Goal: Information Seeking & Learning: Learn about a topic

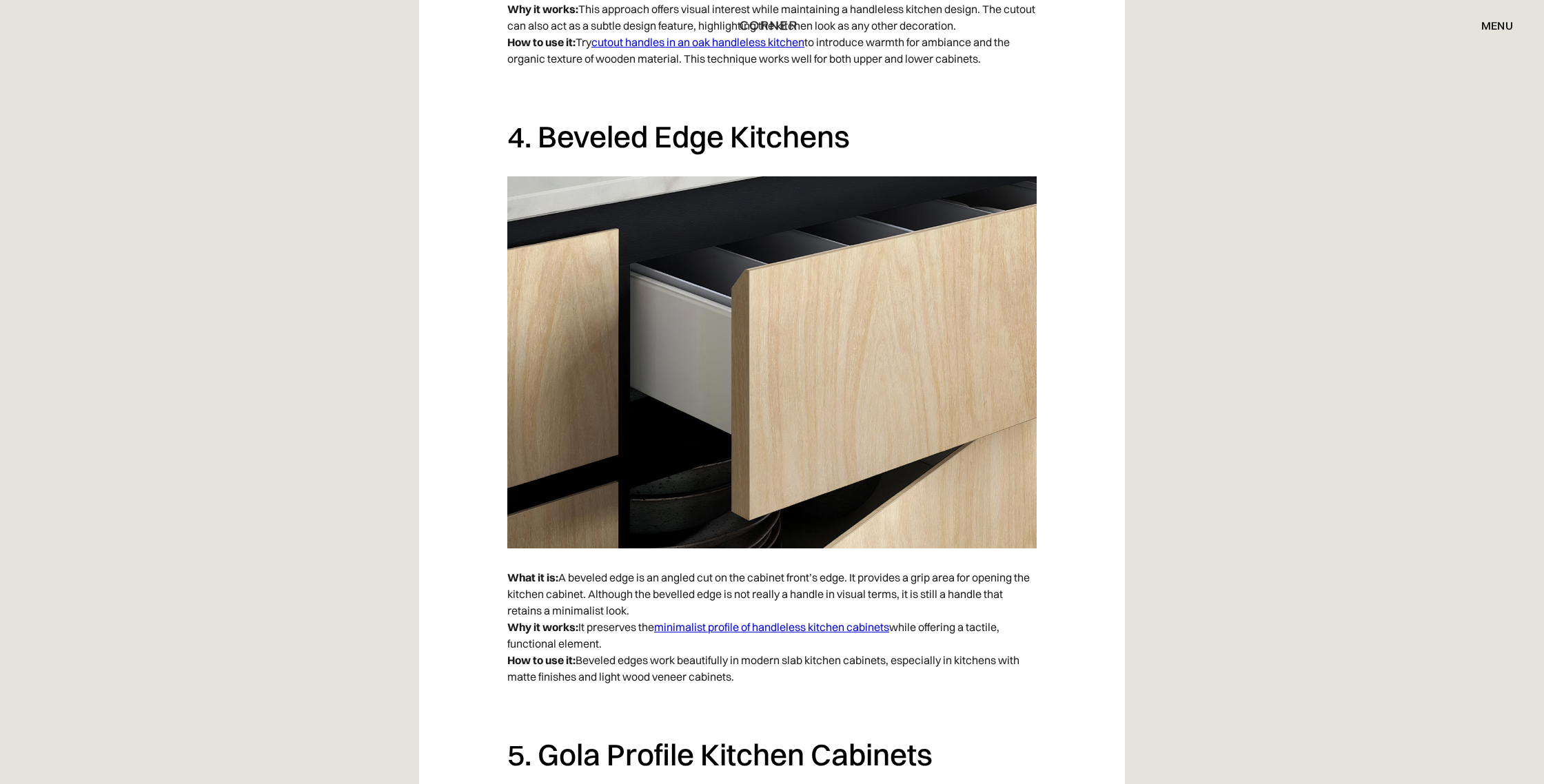
scroll to position [2924, 0]
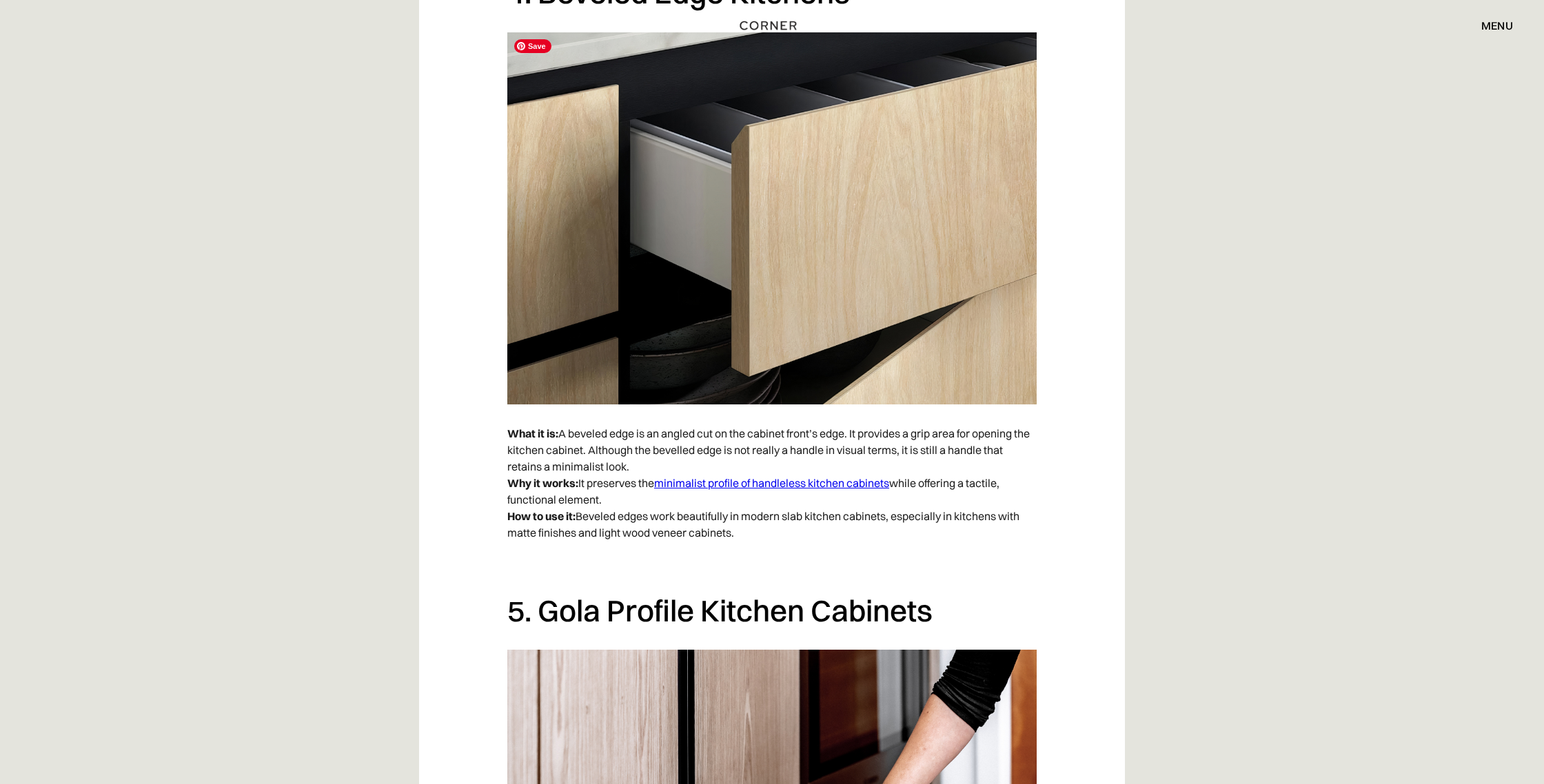
scroll to position [2943, 0]
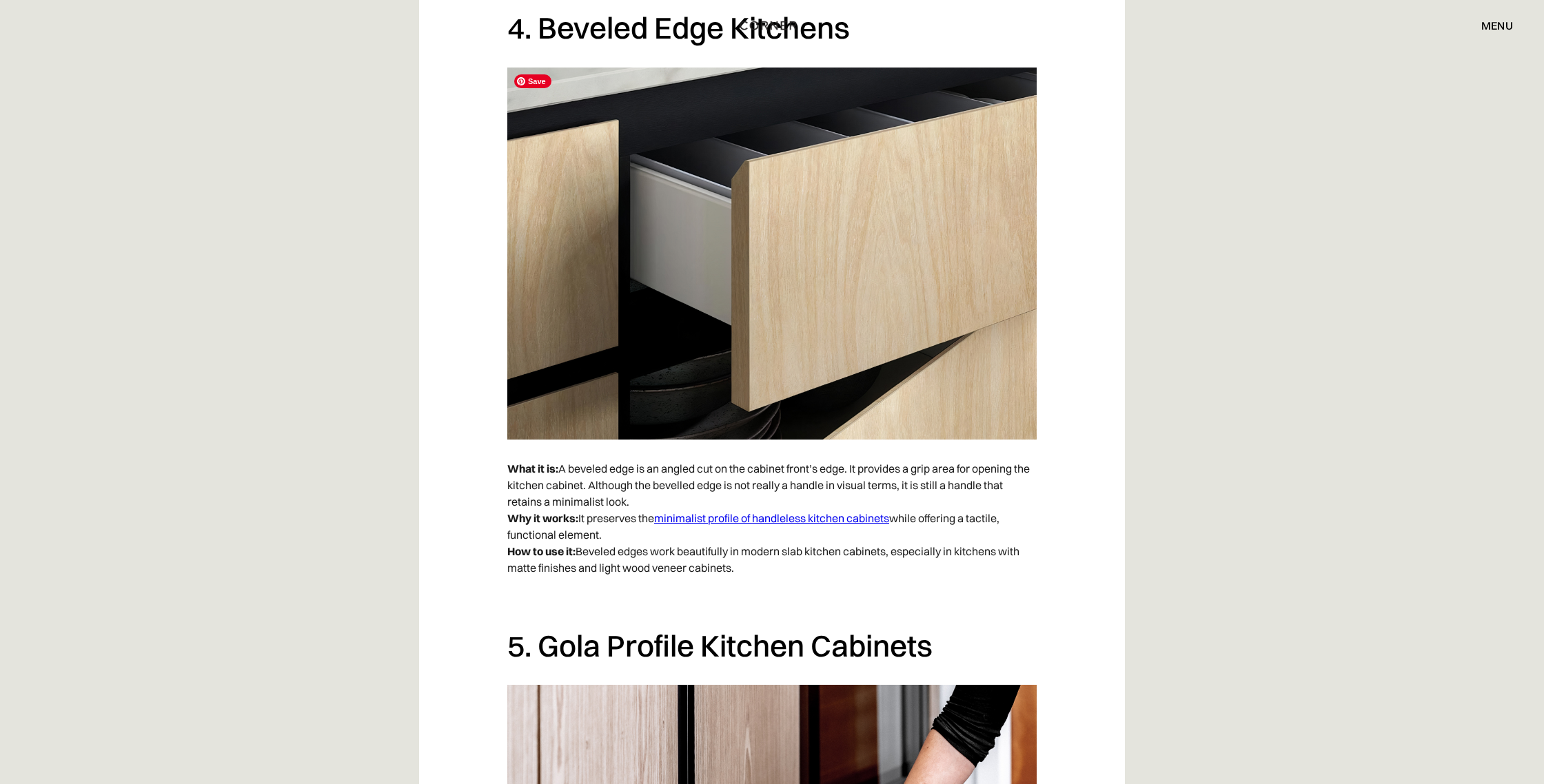
click at [790, 331] on img at bounding box center [772, 253] width 529 height 372
click at [680, 515] on link "minimalist profile of handleless kitchen cabinets" at bounding box center [772, 518] width 235 height 14
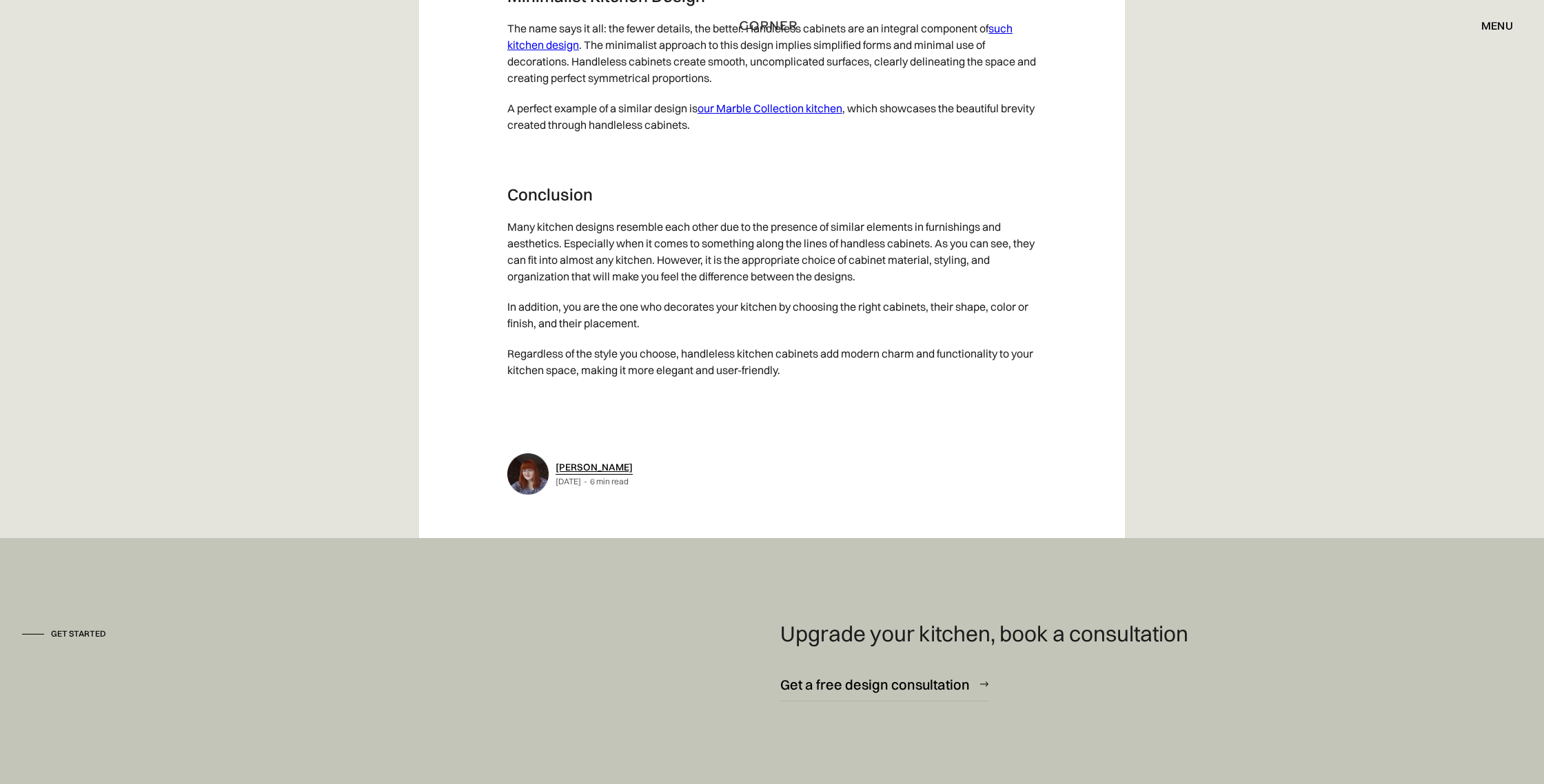
scroll to position [7600, 0]
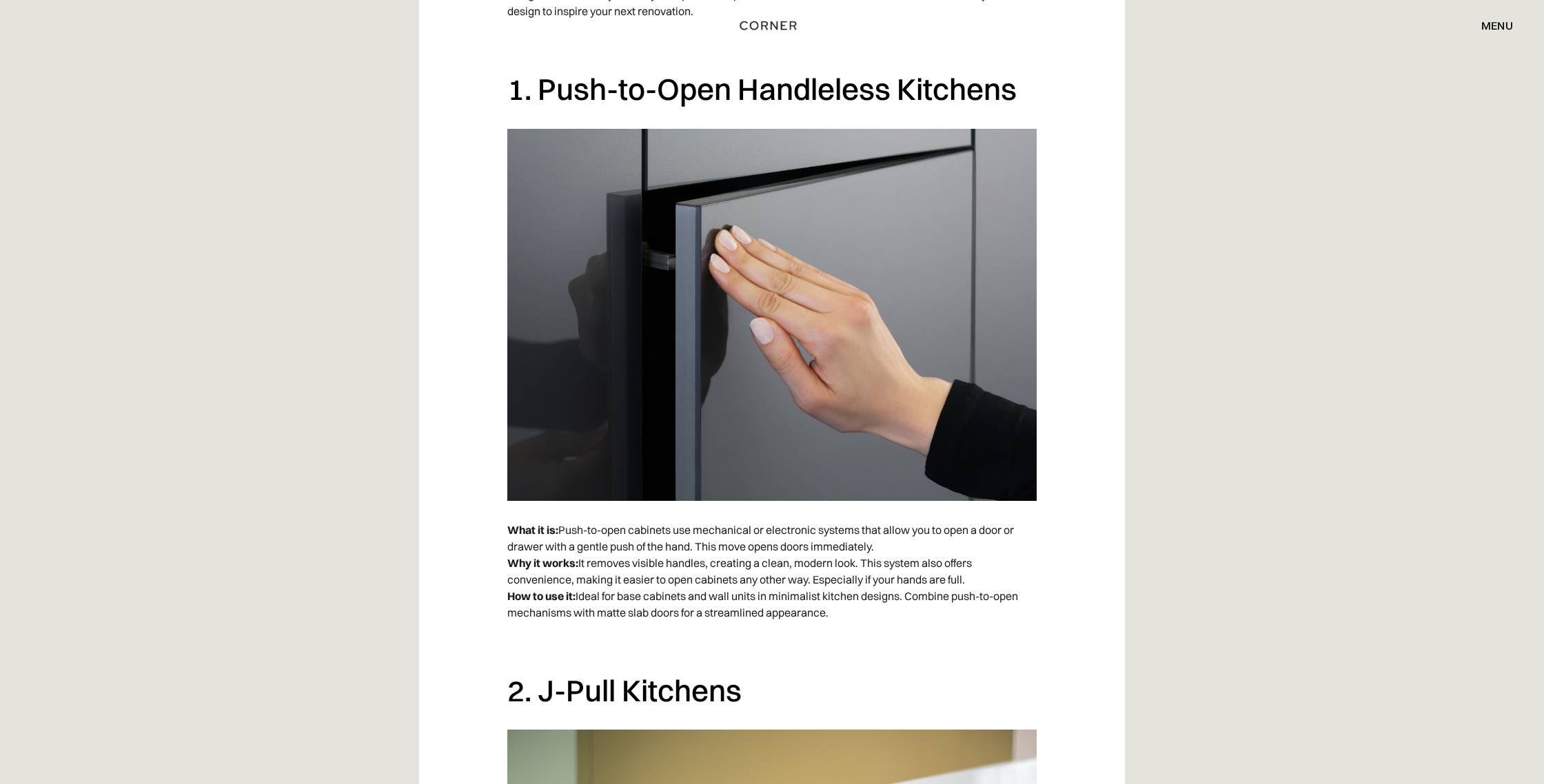
scroll to position [1076, 0]
